Goal: Task Accomplishment & Management: Use online tool/utility

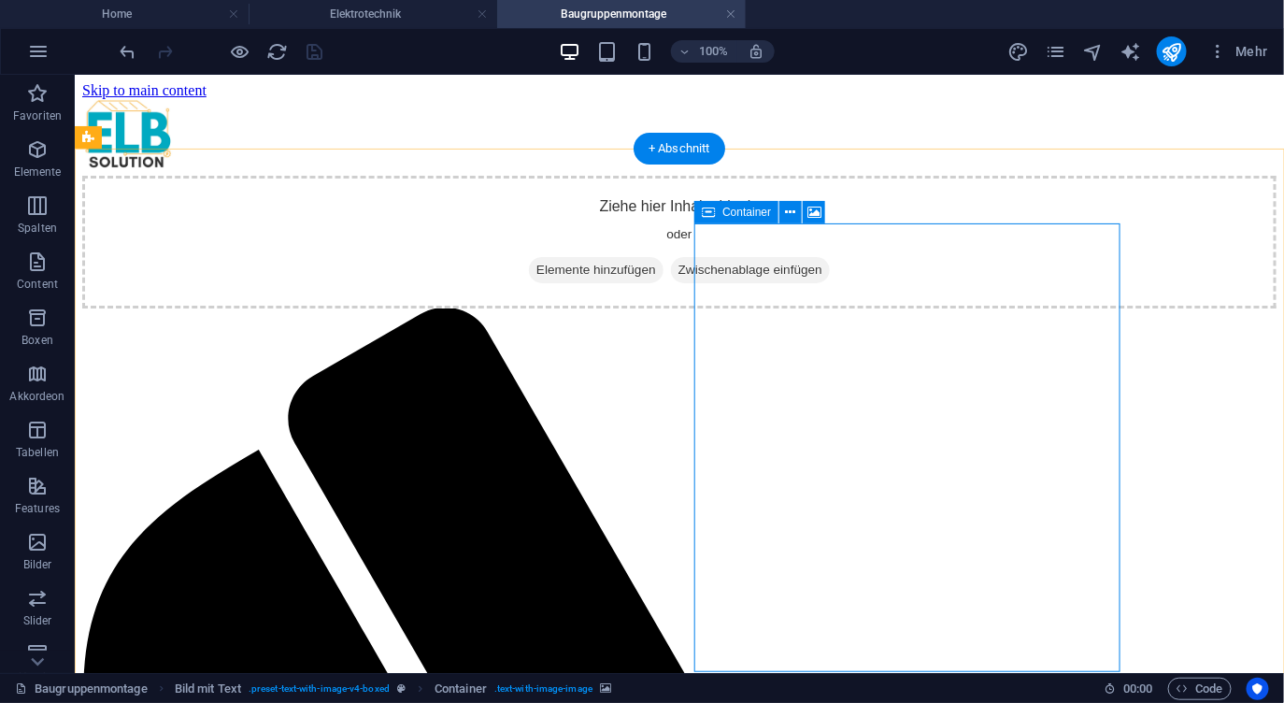
scroll to position [376, 0]
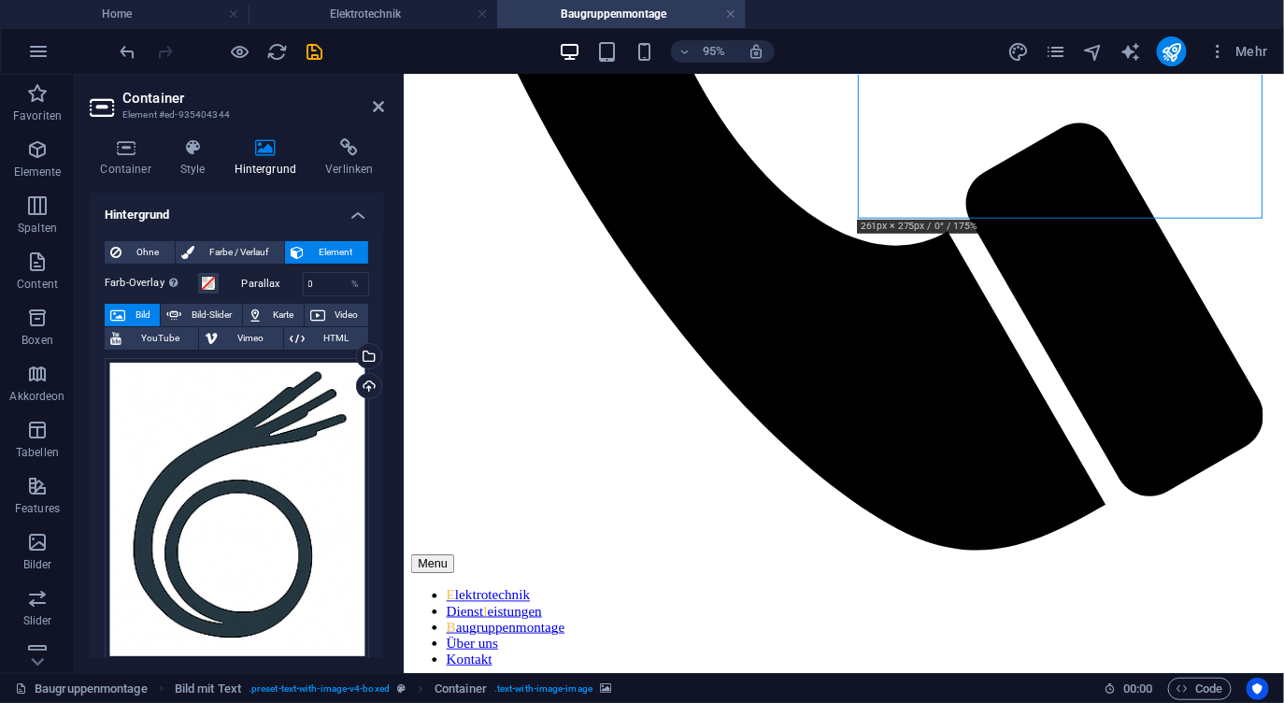
scroll to position [1006, 0]
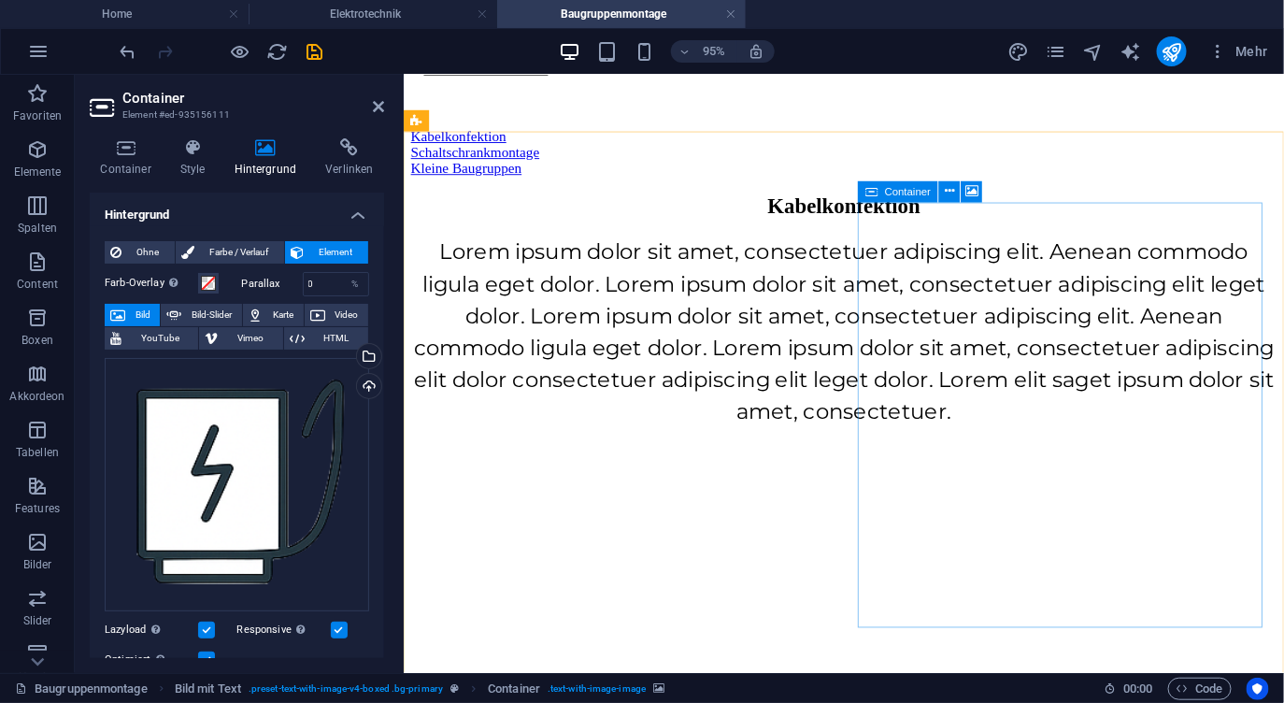
scroll to position [1644, 0]
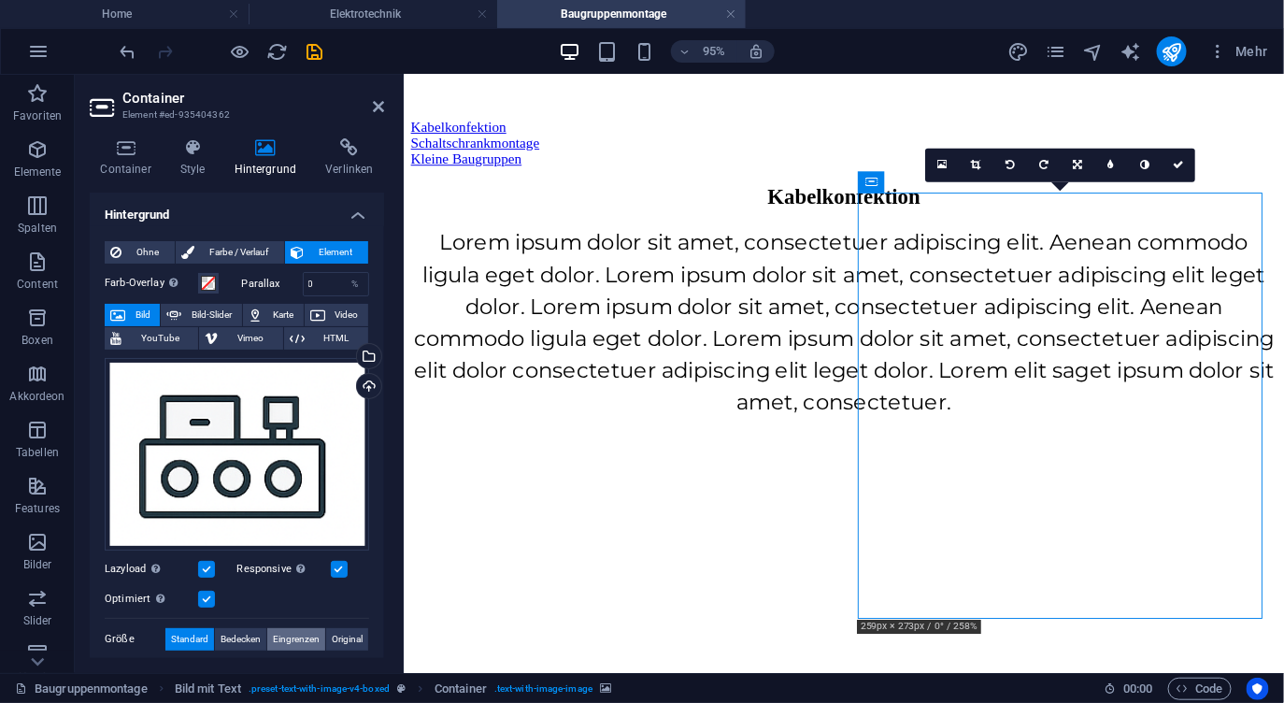
click at [293, 636] on span "Eingrenzen" at bounding box center [296, 639] width 47 height 22
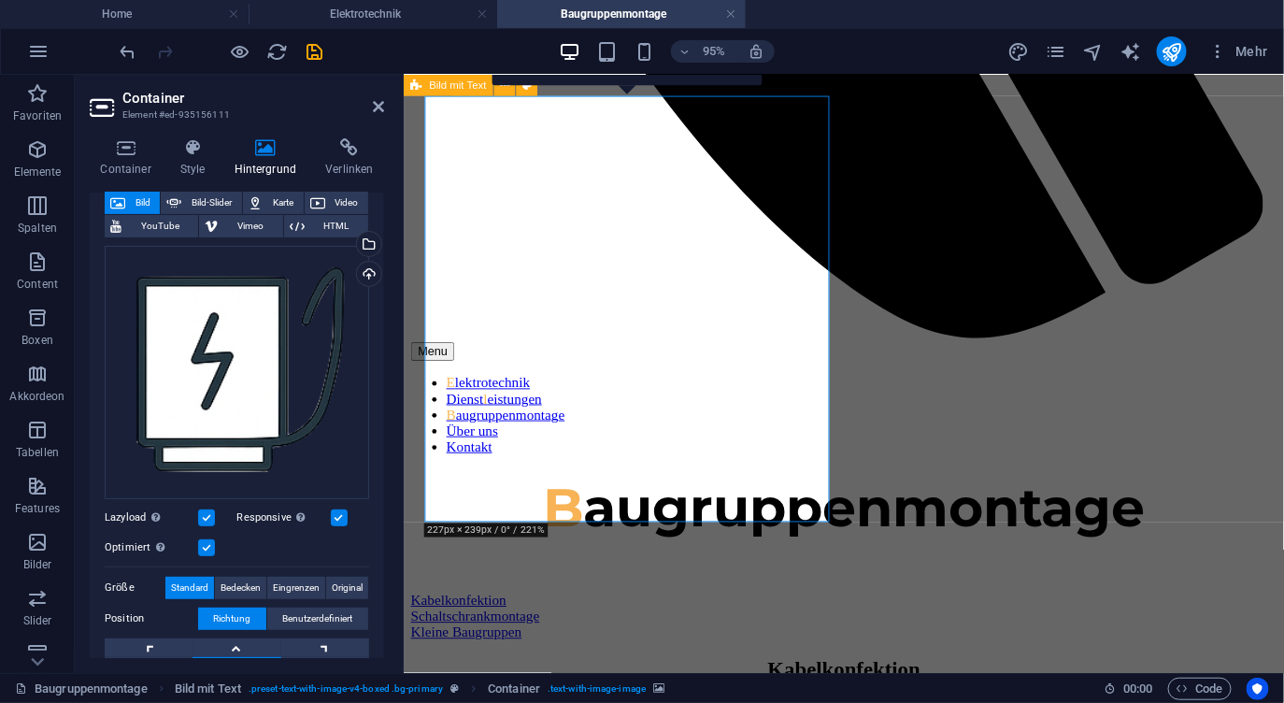
scroll to position [237, 0]
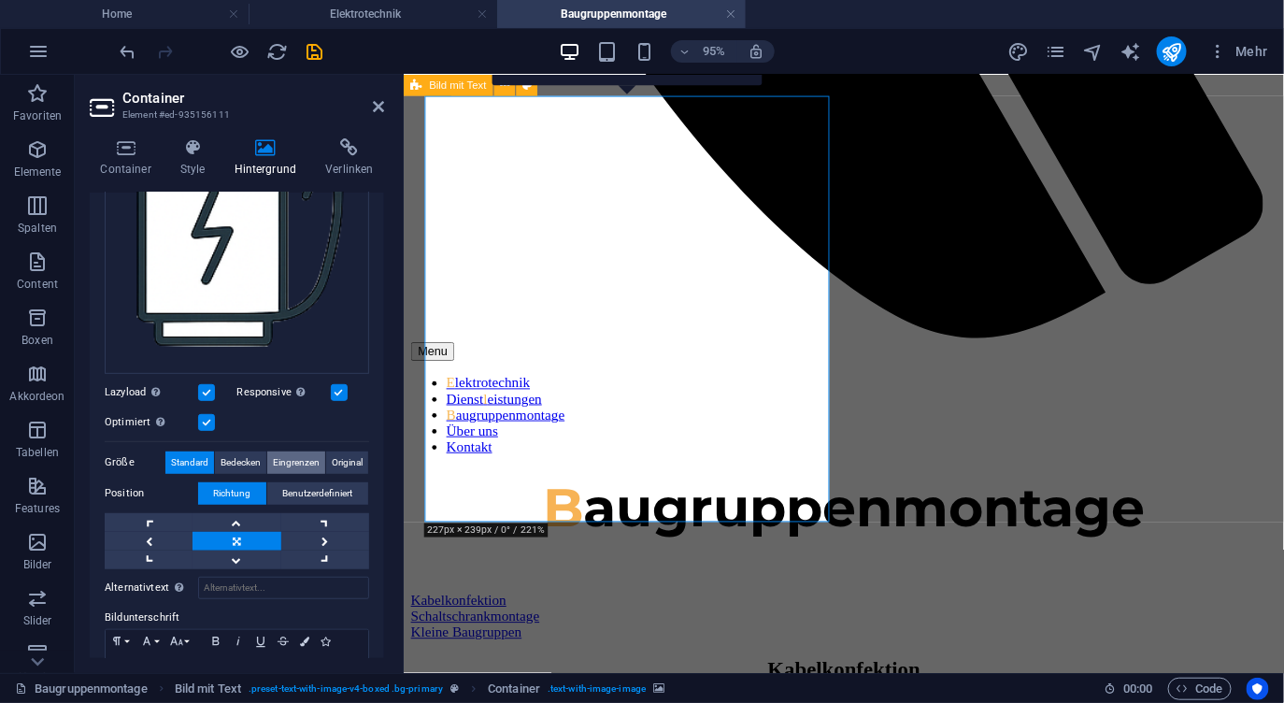
click at [293, 453] on span "Eingrenzen" at bounding box center [296, 462] width 47 height 22
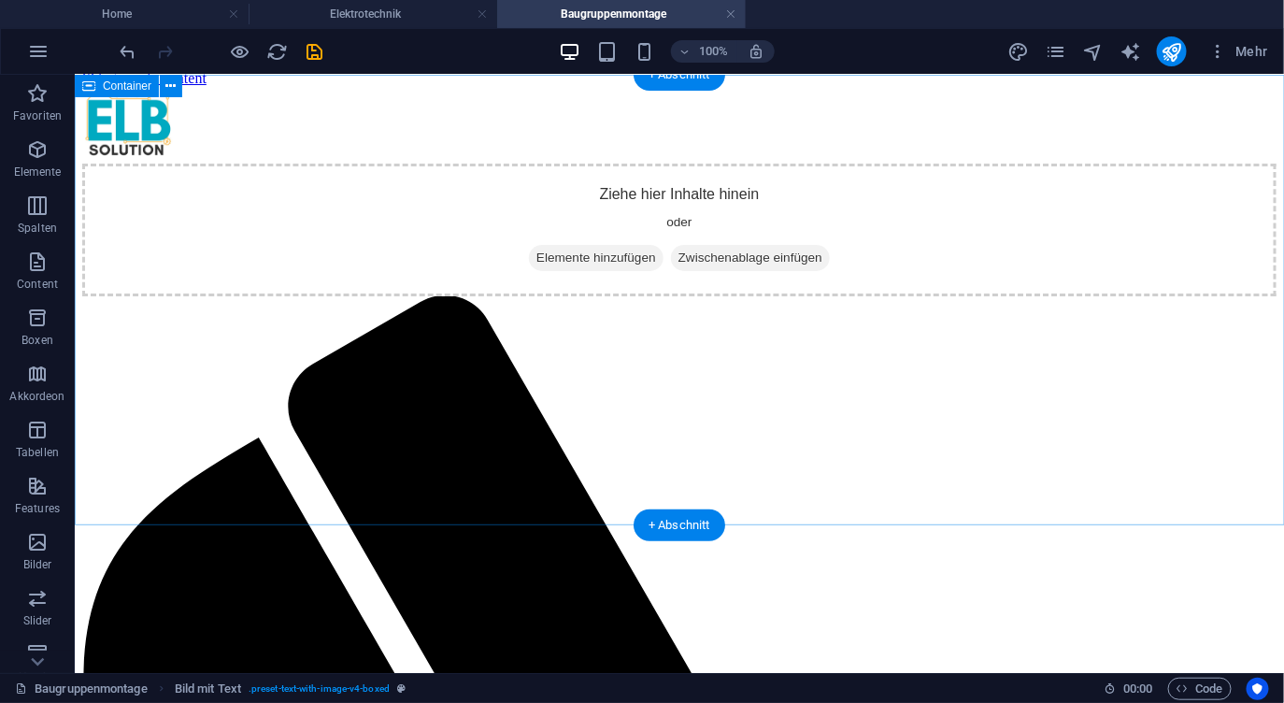
scroll to position [0, 0]
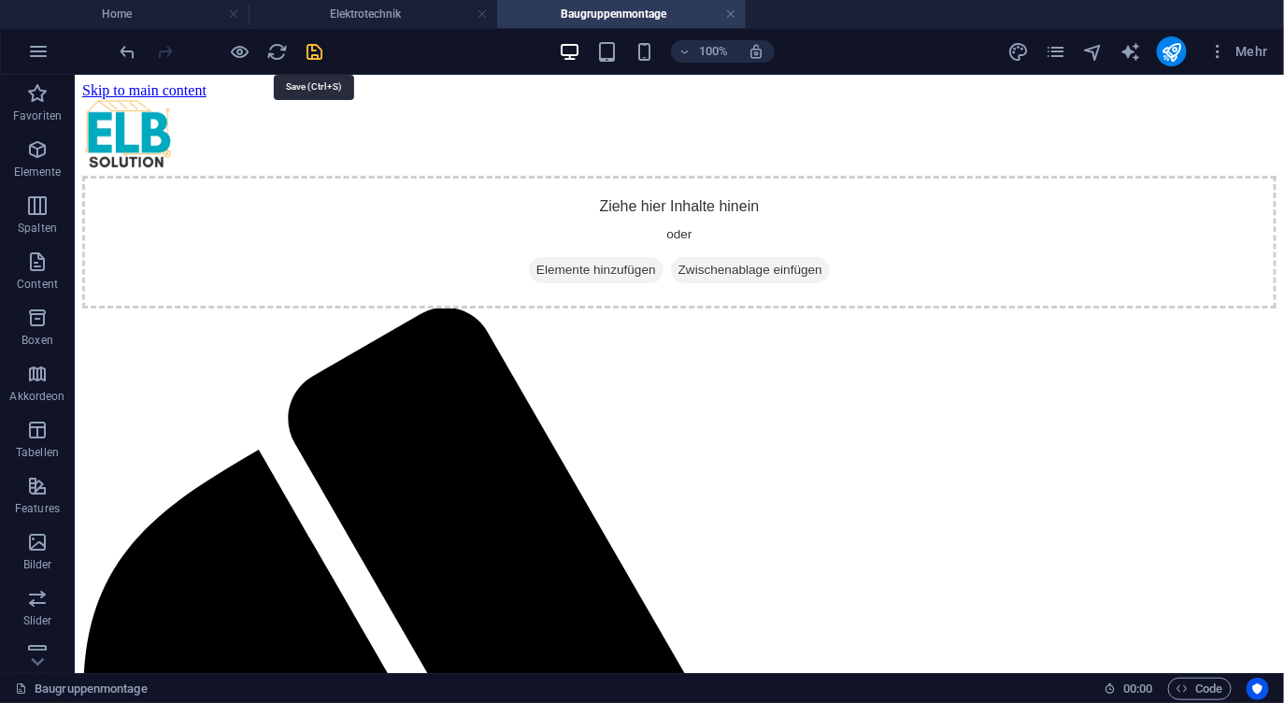
click at [315, 56] on icon "save" at bounding box center [315, 51] width 21 height 21
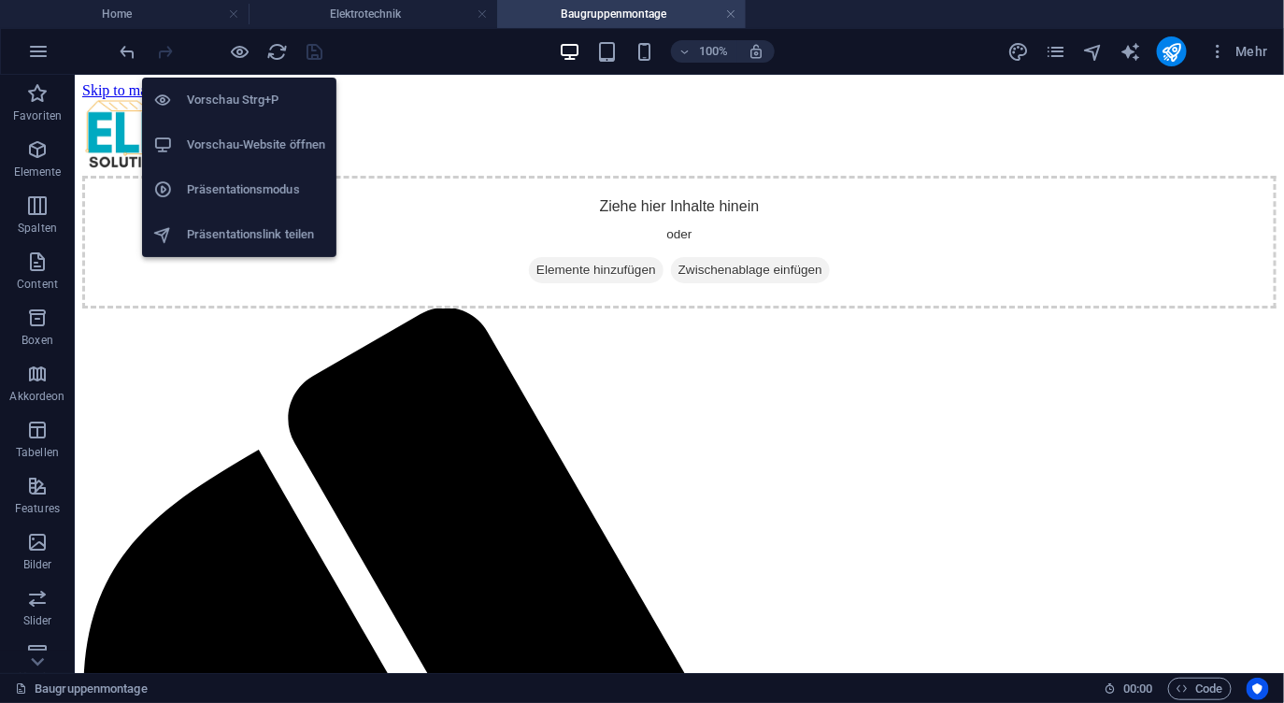
click at [240, 143] on h6 "Vorschau-Website öffnen" at bounding box center [256, 145] width 138 height 22
